Goal: Task Accomplishment & Management: Use online tool/utility

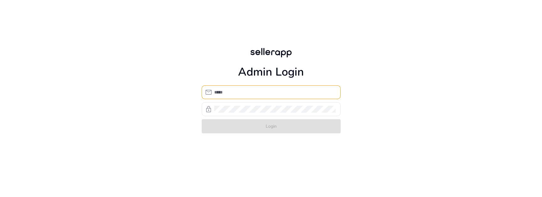
type input "**********"
click at [245, 122] on form "**********" at bounding box center [271, 109] width 139 height 48
click at [245, 122] on span "submit" at bounding box center [271, 126] width 139 height 15
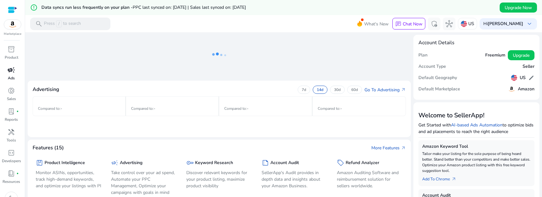
click at [13, 77] on p "Ads" at bounding box center [11, 78] width 7 height 6
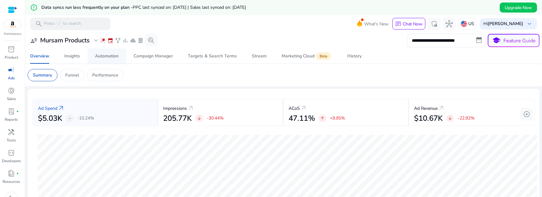
click at [123, 61] on link "Automation" at bounding box center [107, 56] width 39 height 15
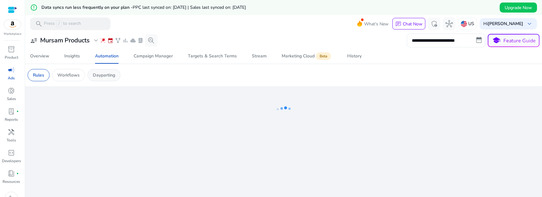
click at [100, 78] on p "Dayparting" at bounding box center [104, 75] width 22 height 7
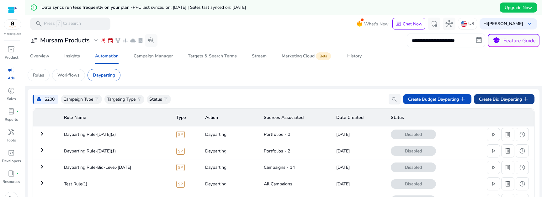
click at [511, 102] on span "Create Bid Dayparting add" at bounding box center [504, 99] width 51 height 8
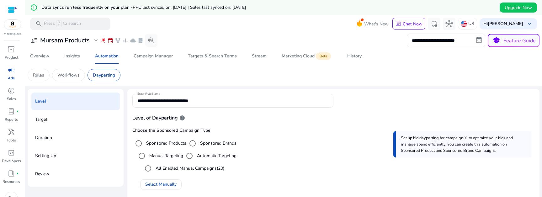
scroll to position [22, 0]
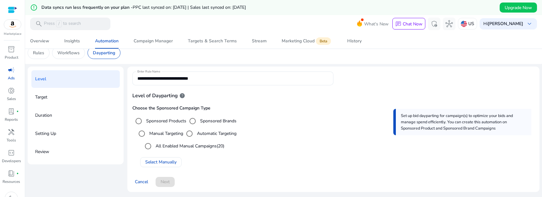
click at [167, 149] on label "All Enabled Manual Campaigns (20)" at bounding box center [189, 146] width 70 height 7
click at [171, 181] on span at bounding box center [165, 181] width 19 height 15
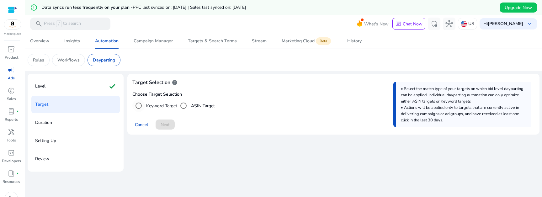
click at [156, 108] on label "Keyword Target" at bounding box center [161, 106] width 32 height 7
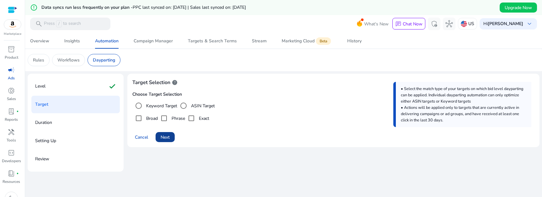
click at [169, 135] on span "Next" at bounding box center [165, 137] width 9 height 7
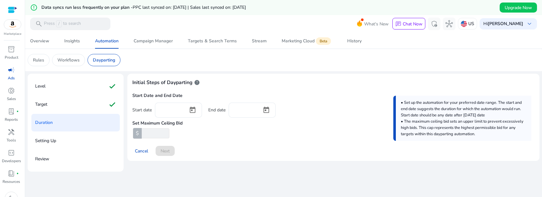
click at [165, 153] on div "Cancel Next" at bounding box center [333, 148] width 402 height 15
click at [195, 111] on span "Open calendar" at bounding box center [192, 110] width 15 height 15
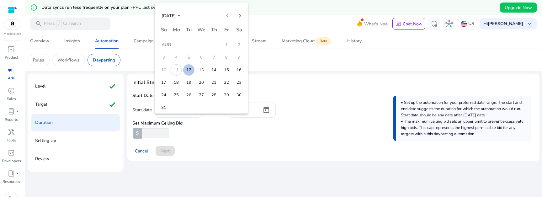
click at [192, 86] on span "19" at bounding box center [188, 82] width 11 height 11
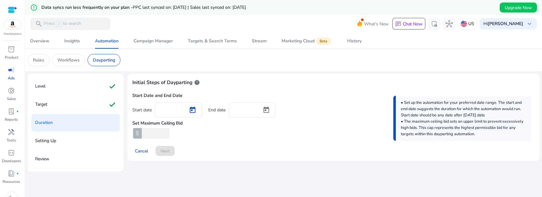
type input "*********"
click at [264, 106] on span "Open calendar" at bounding box center [266, 110] width 15 height 15
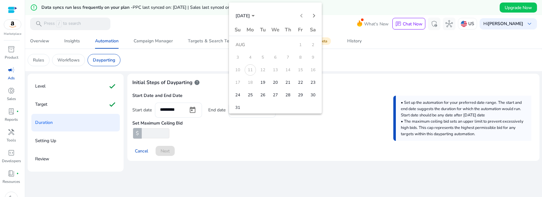
click at [257, 95] on button "26" at bounding box center [263, 95] width 13 height 13
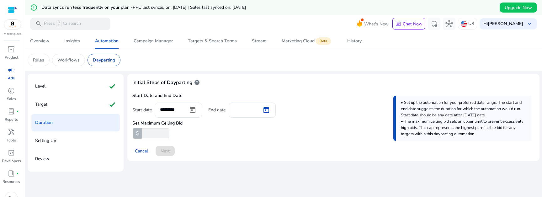
type input "*********"
click at [166, 153] on span "Next" at bounding box center [165, 151] width 9 height 7
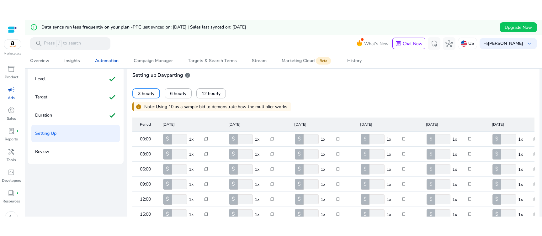
scroll to position [41, 0]
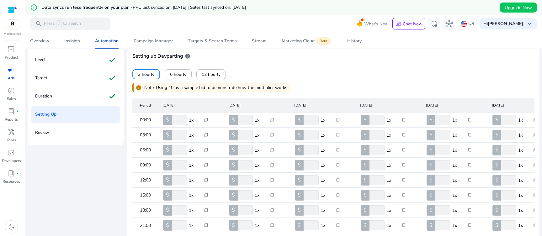
click at [317, 62] on div "3 hourly 6 hourly 12 hourly" at bounding box center [333, 69] width 402 height 19
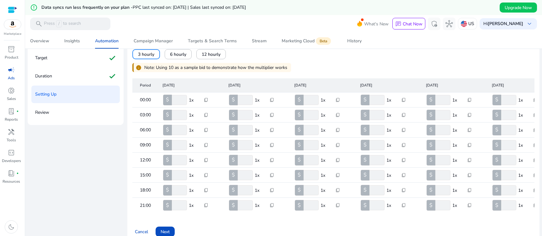
scroll to position [61, 0]
click at [163, 67] on p "Note: Using 10 as a sample bid to demonstrate how the multiplier works" at bounding box center [215, 68] width 143 height 7
click at [212, 79] on div "Period [DATE] [DATE] [DATE] [DATE] [DATE] [DATE] [DATE] 00:00 $ ** 1x content_c…" at bounding box center [333, 146] width 402 height 147
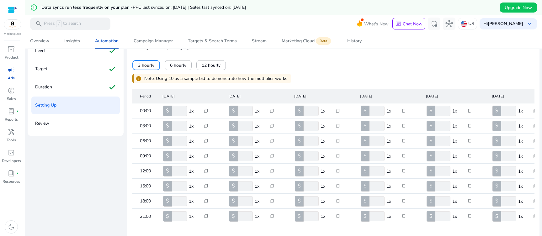
scroll to position [55, 0]
